Goal: Task Accomplishment & Management: Manage account settings

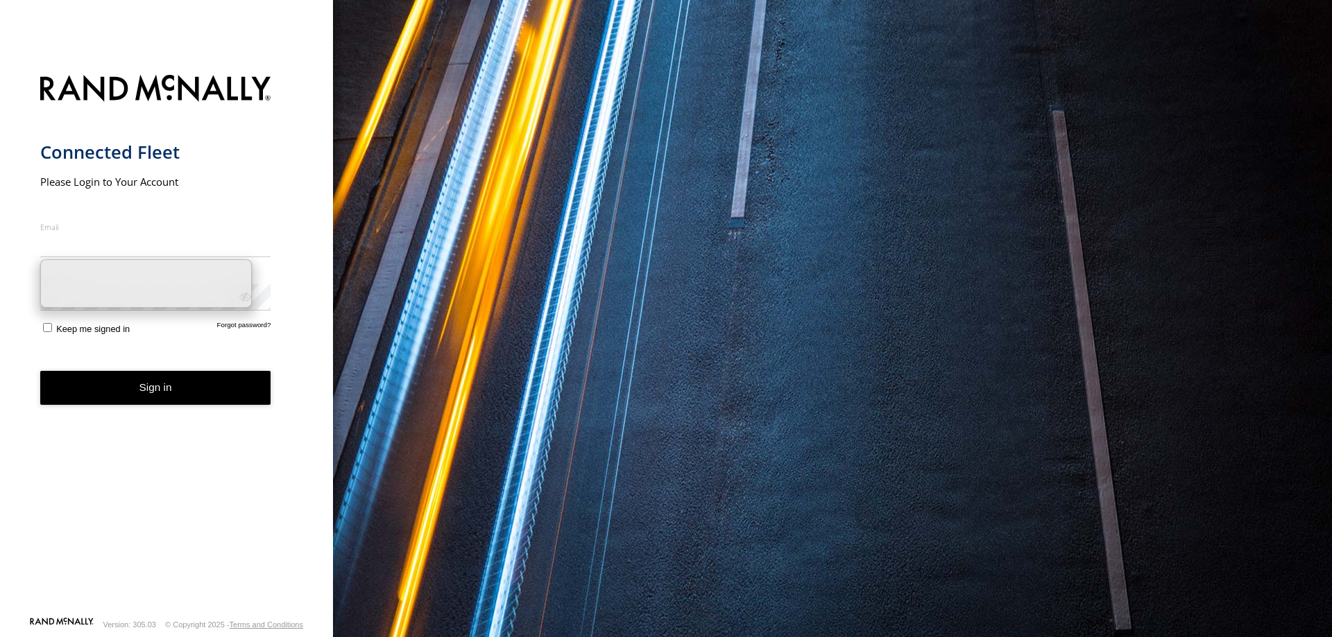
click at [122, 244] on input "Email" at bounding box center [155, 244] width 231 height 25
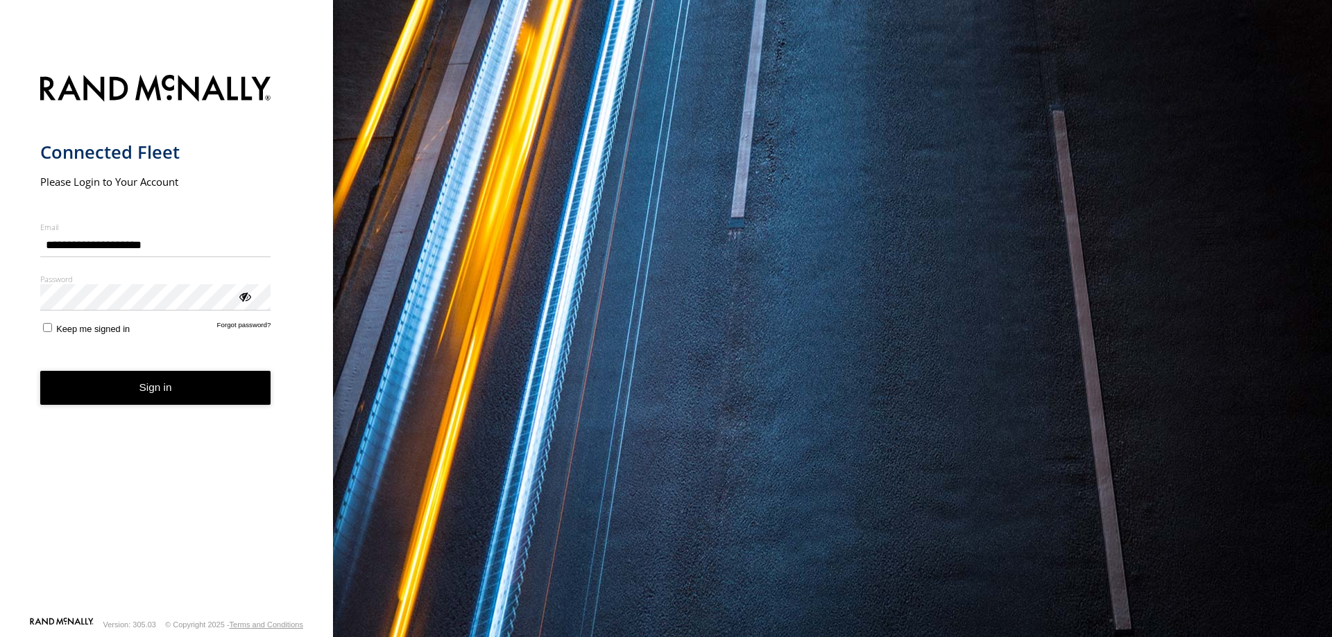
type input "**********"
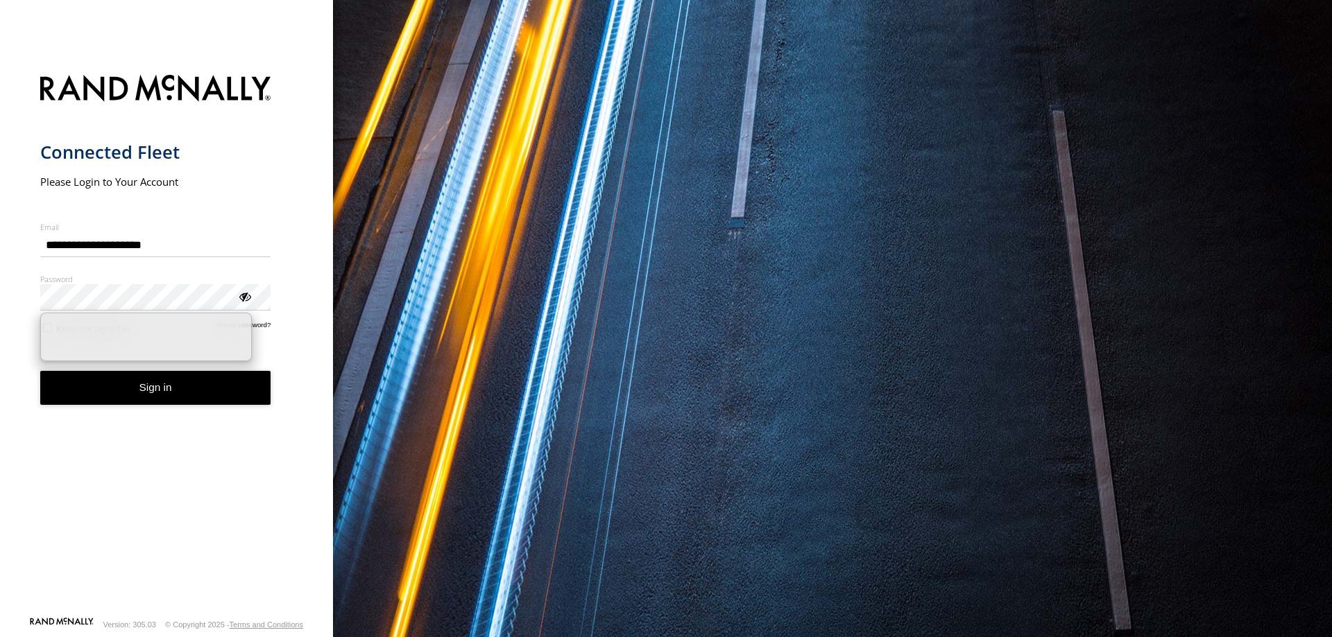
click at [247, 299] on div "ViewPassword" at bounding box center [244, 296] width 14 height 14
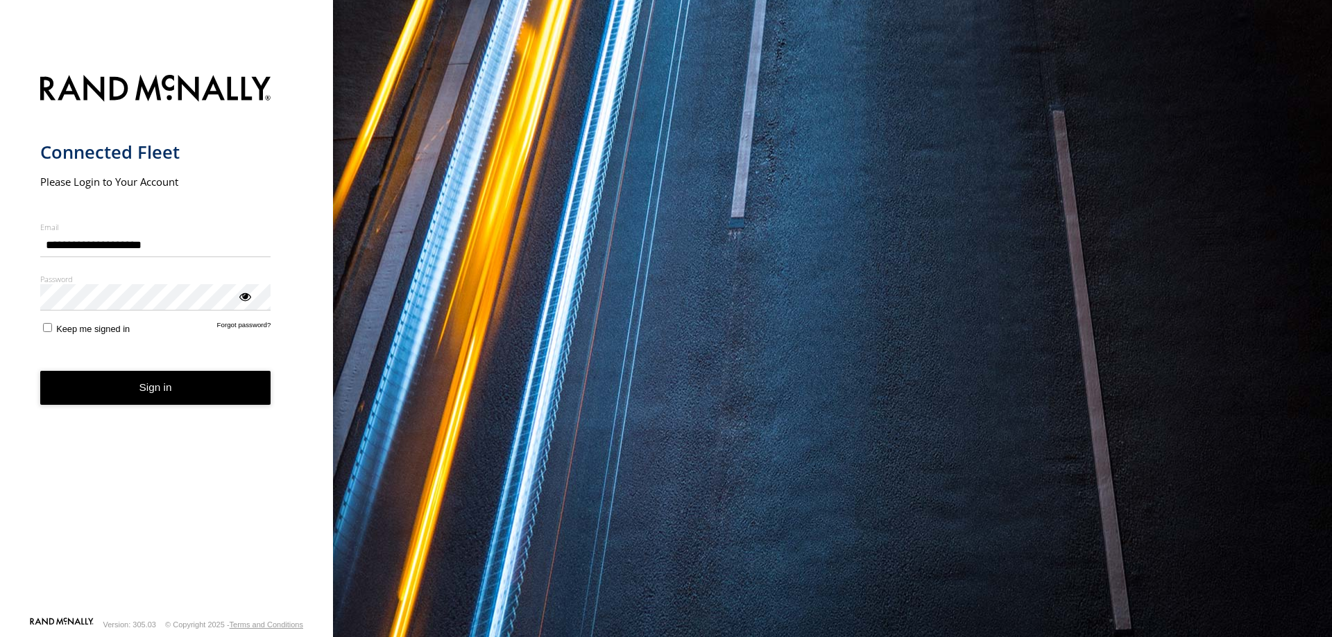
click at [175, 387] on button "Sign in" at bounding box center [155, 388] width 231 height 34
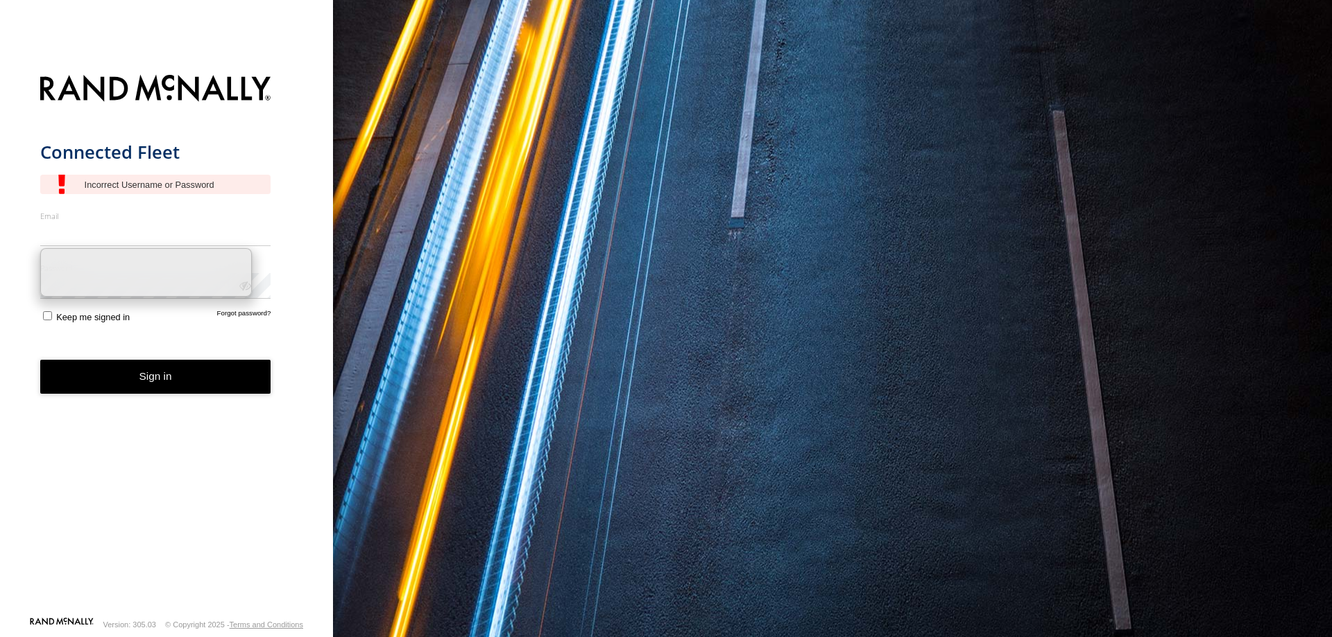
drag, startPoint x: 97, startPoint y: 218, endPoint x: 99, endPoint y: 230, distance: 11.3
click at [97, 221] on div "Email Enter a valid login email address eg. me@email.com" at bounding box center [155, 228] width 231 height 35
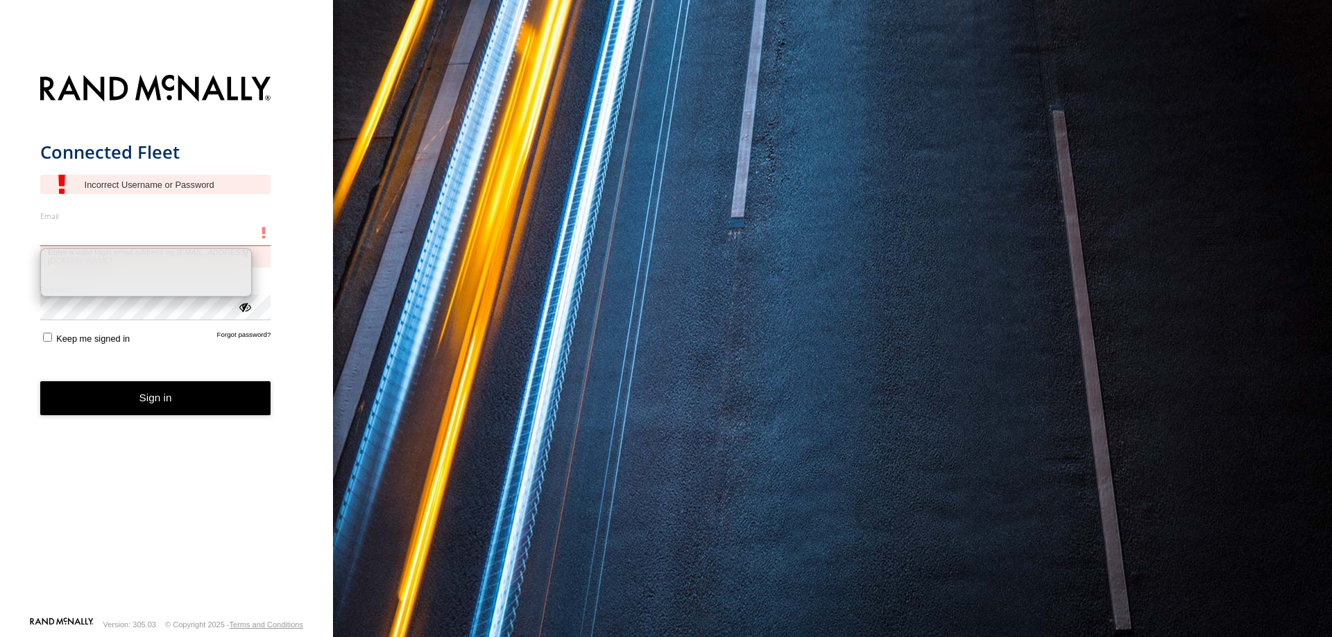
click at [104, 230] on input "Email" at bounding box center [155, 233] width 231 height 25
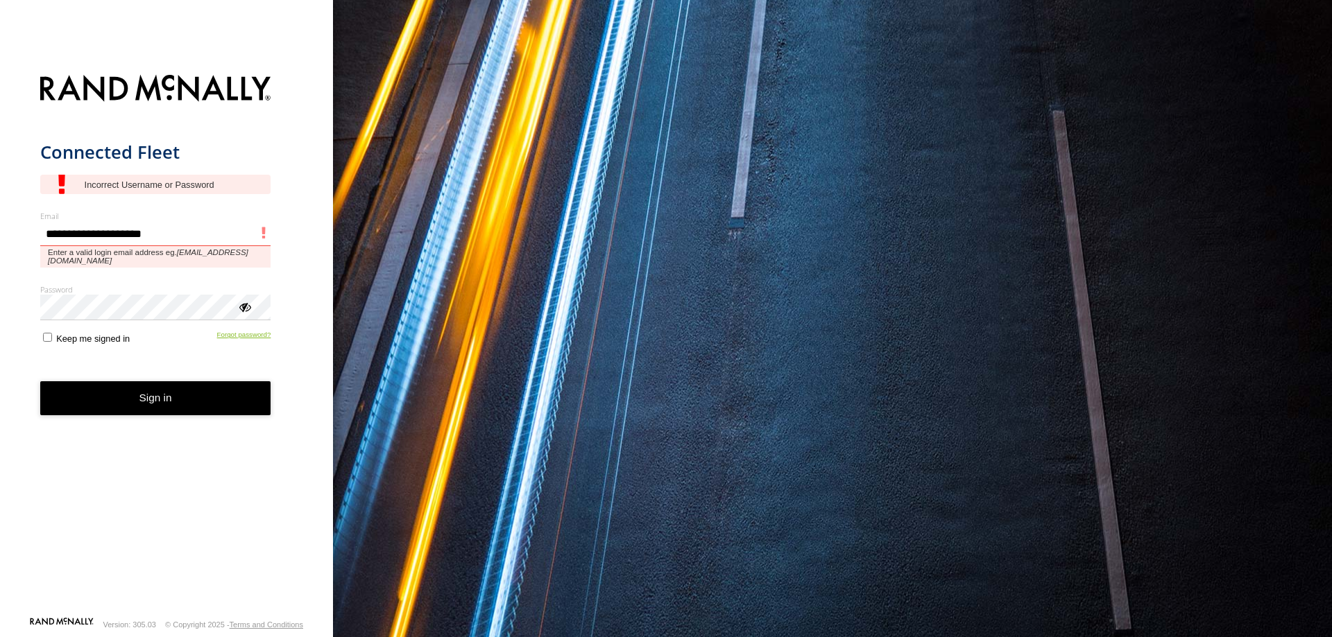
type input "**********"
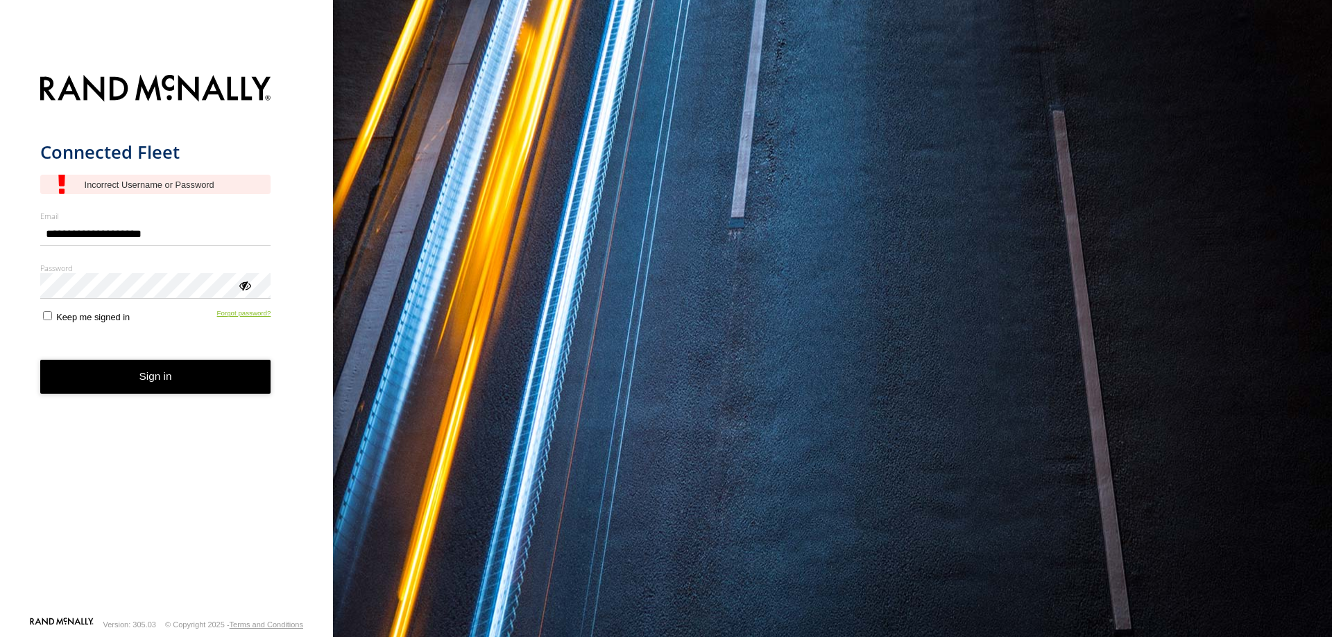
click at [246, 315] on link "Forgot password?" at bounding box center [244, 315] width 54 height 13
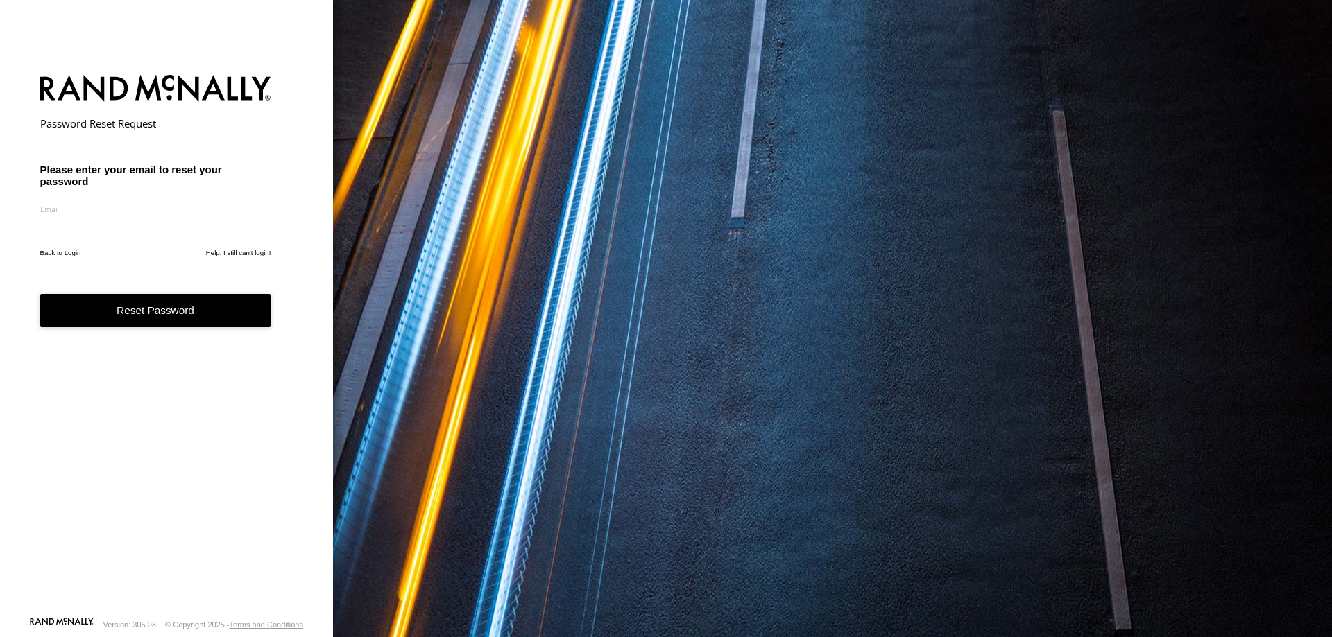
click at [106, 212] on label "Email" at bounding box center [155, 209] width 231 height 10
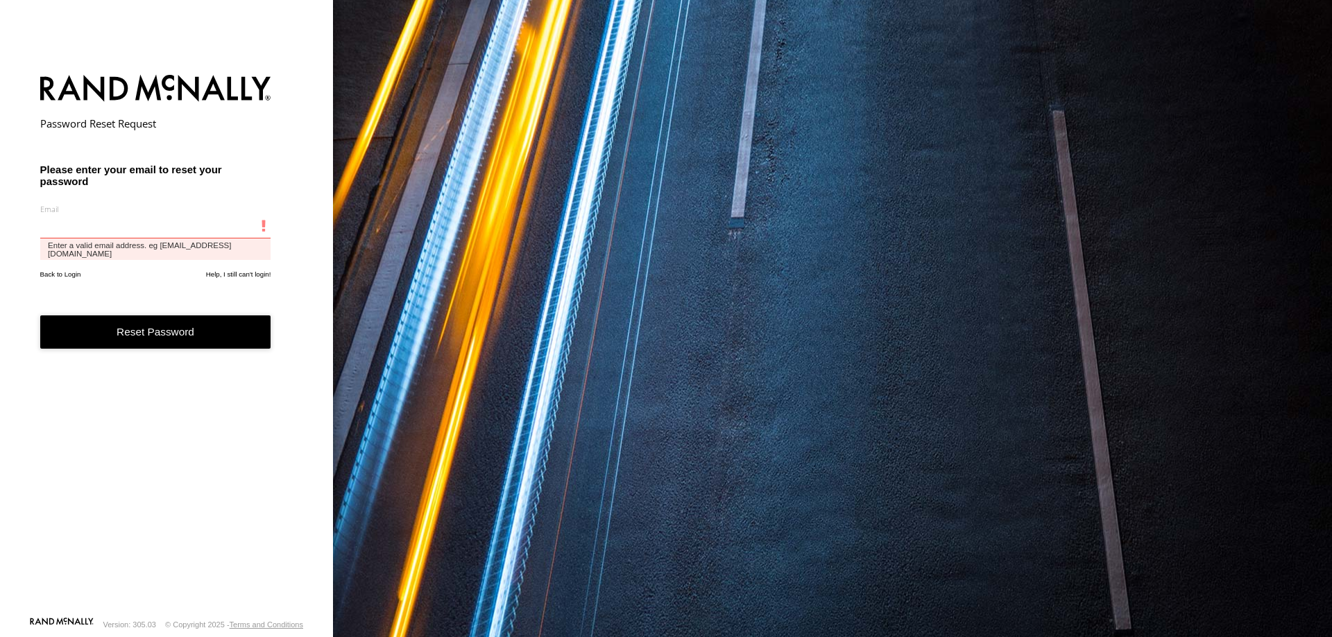
click at [103, 225] on input "email" at bounding box center [155, 226] width 231 height 25
type input "**********"
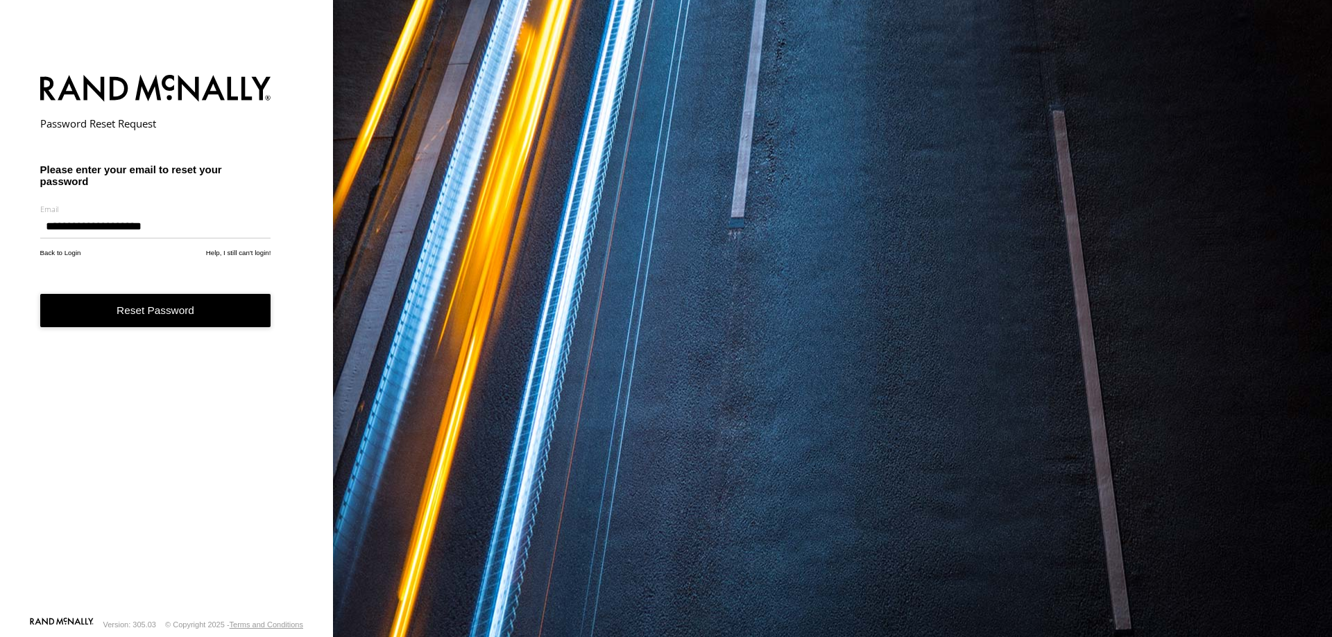
click at [140, 318] on button "Reset Password" at bounding box center [155, 311] width 231 height 34
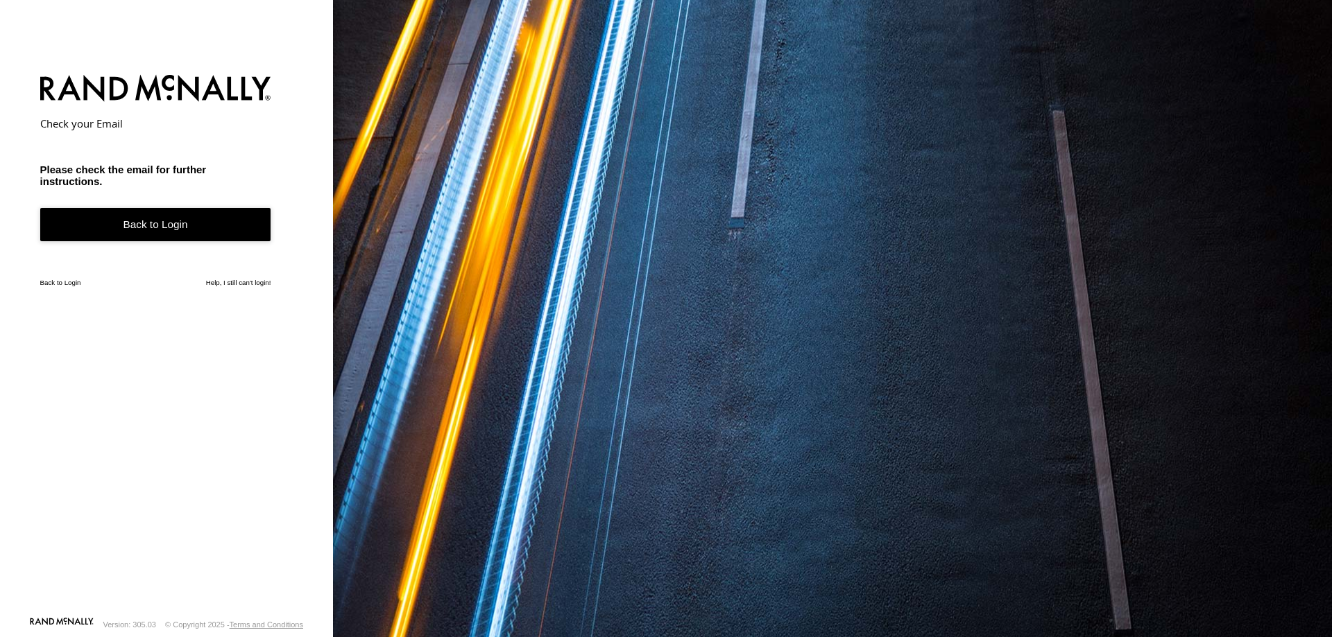
click at [212, 226] on link "Back to Login" at bounding box center [155, 225] width 231 height 34
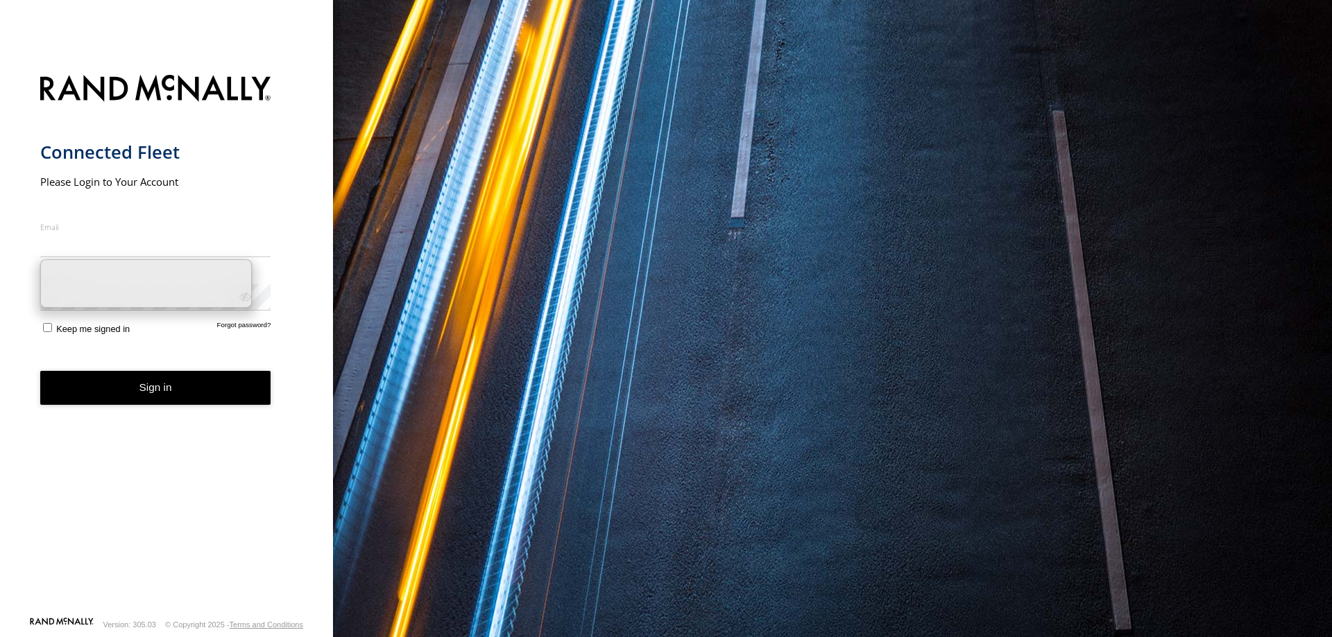
click at [90, 244] on input "Email" at bounding box center [155, 244] width 231 height 25
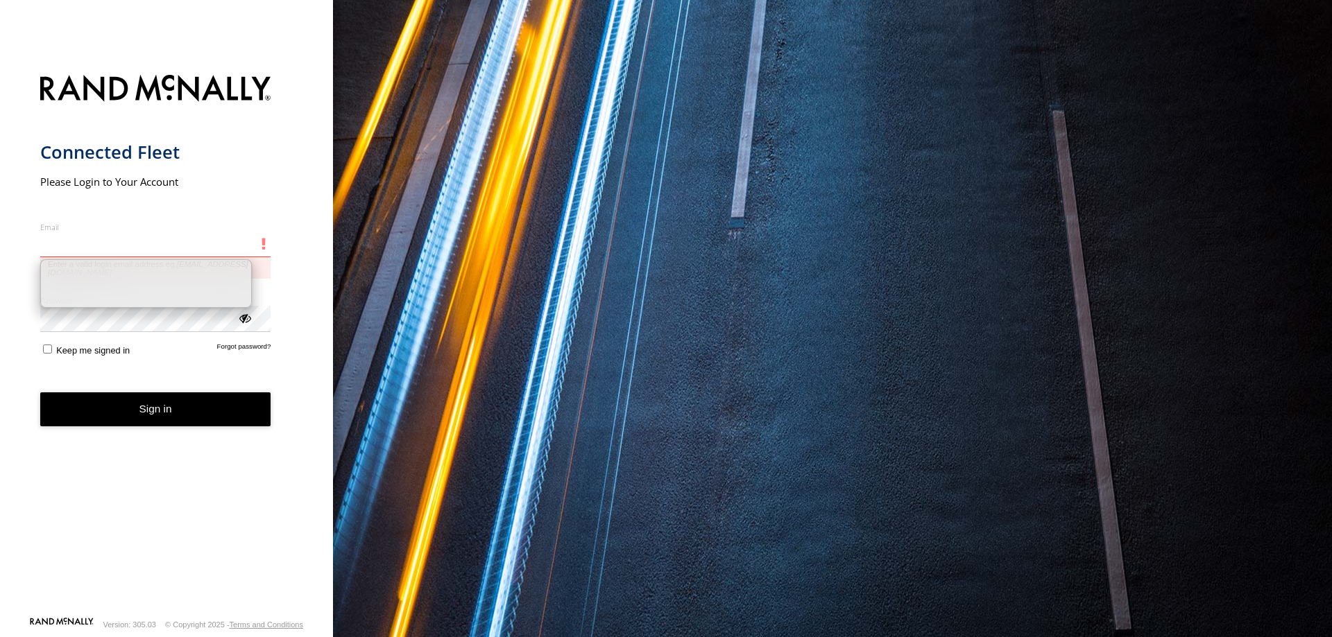
click at [85, 248] on input "Email" at bounding box center [155, 244] width 231 height 25
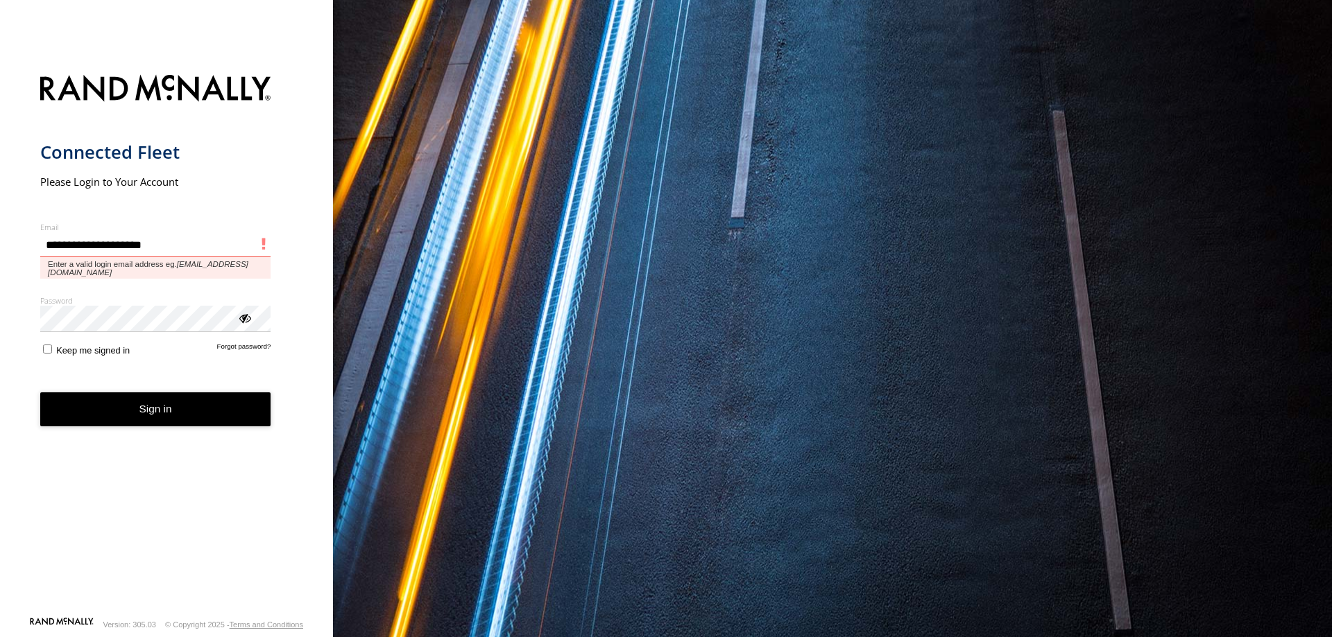
type input "**********"
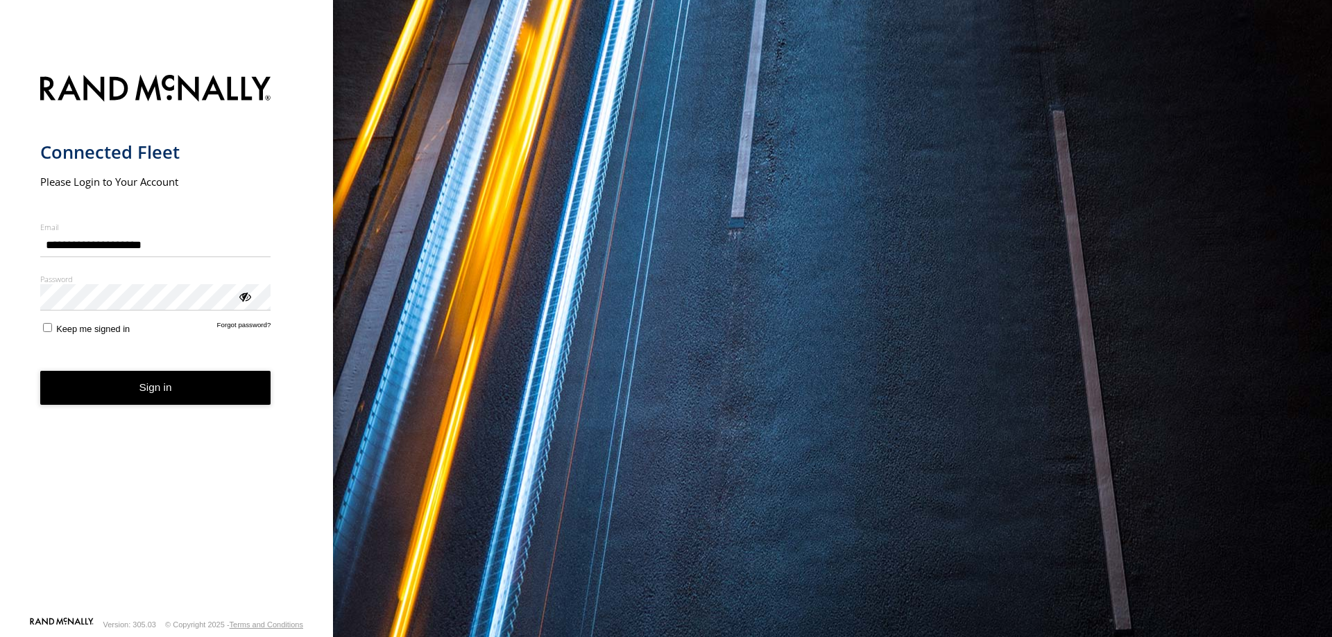
click at [242, 301] on div "ViewPassword" at bounding box center [244, 296] width 14 height 14
click at [150, 384] on button "Sign in" at bounding box center [155, 388] width 231 height 34
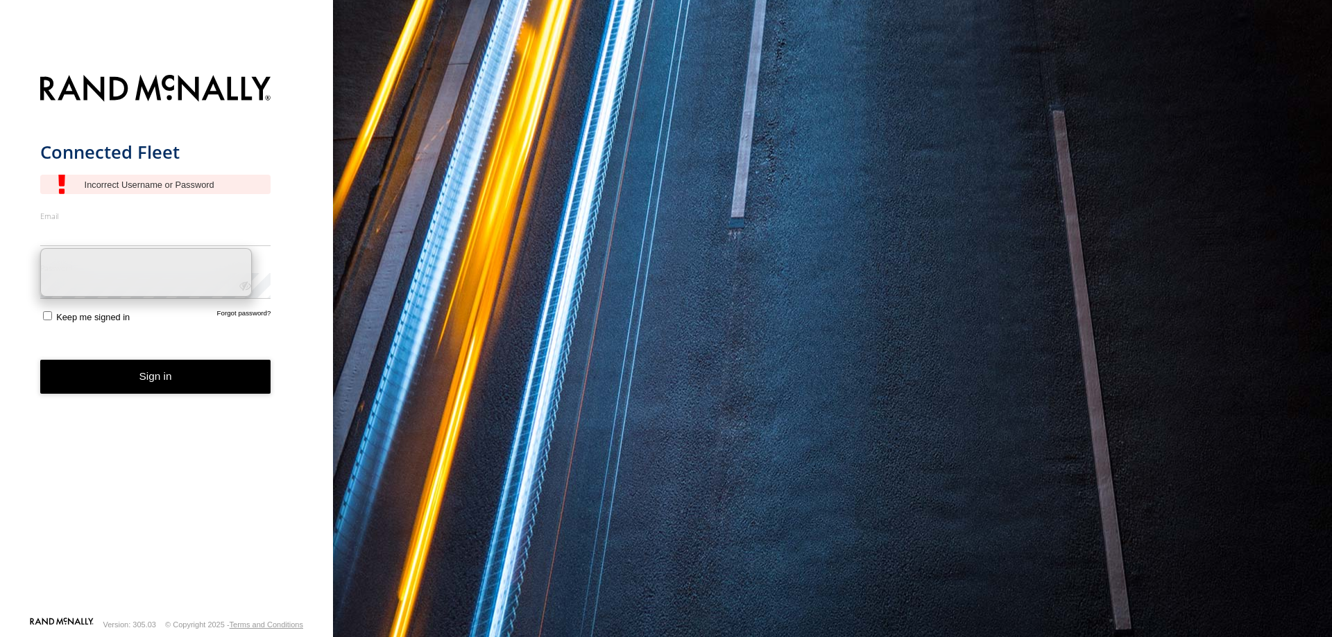
click at [151, 226] on input "Email" at bounding box center [155, 233] width 231 height 25
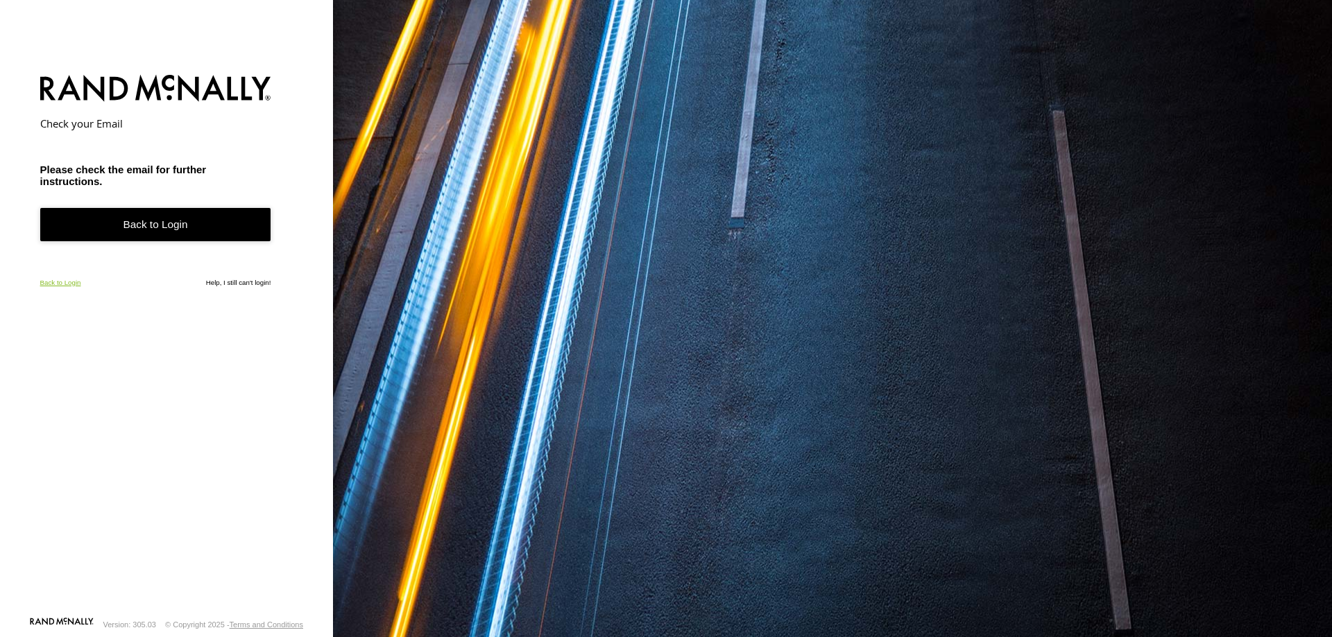
click at [54, 279] on link "Back to Login" at bounding box center [60, 283] width 41 height 8
click at [203, 210] on link "Back to Login" at bounding box center [155, 225] width 231 height 34
